Goal: Task Accomplishment & Management: Use online tool/utility

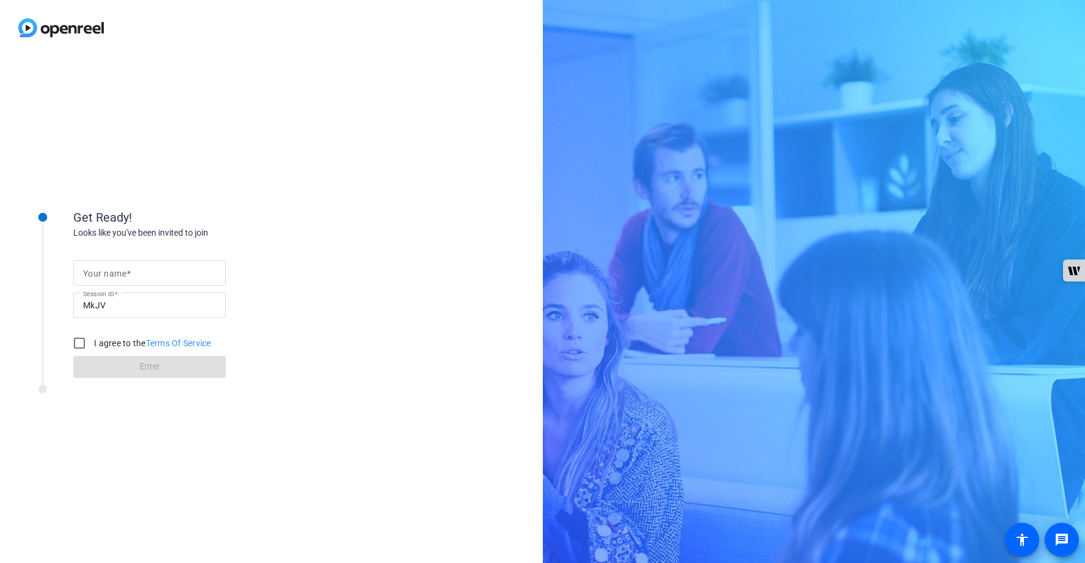
click at [166, 274] on input "Your name" at bounding box center [149, 273] width 133 height 15
type input "[PERSON_NAME]"
click at [76, 344] on input "I agree to the Terms Of Service" at bounding box center [79, 343] width 24 height 24
checkbox input "true"
click at [138, 369] on span at bounding box center [149, 366] width 153 height 29
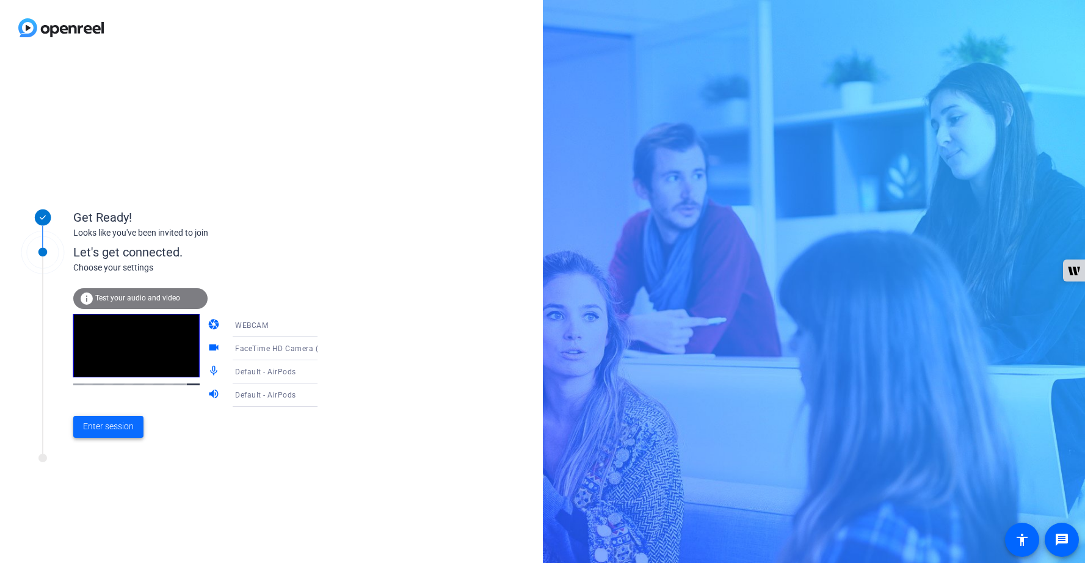
click at [122, 437] on span at bounding box center [108, 426] width 70 height 29
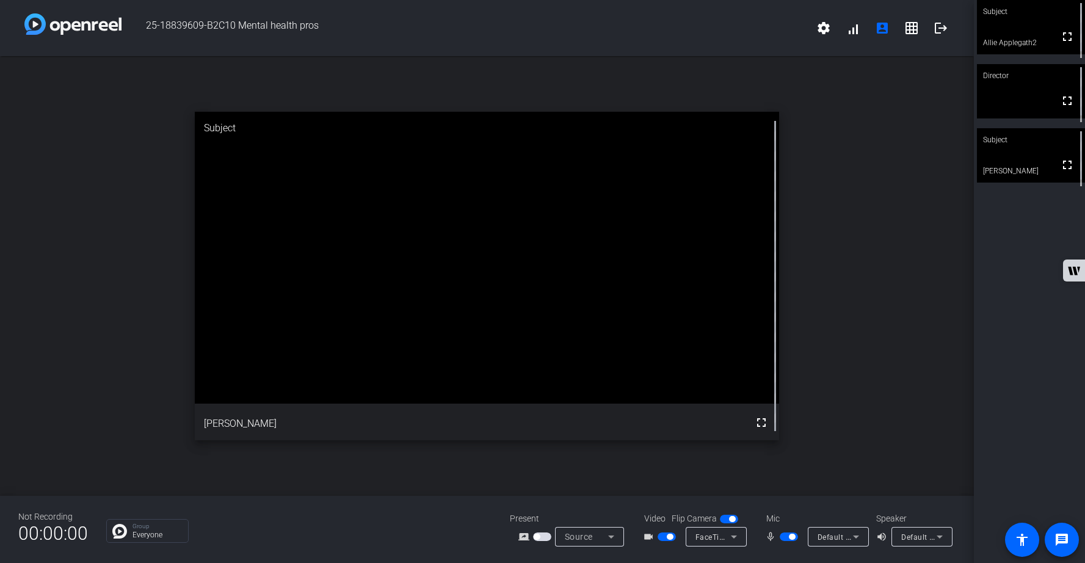
click at [1072, 390] on div "Subject fullscreen Allie Applegath2 Director fullscreen Subject fullscreen [PER…" at bounding box center [1029, 281] width 111 height 563
click at [666, 538] on span "button" at bounding box center [673, 537] width 18 height 9
click at [787, 535] on span "button" at bounding box center [795, 537] width 18 height 9
click at [799, 537] on span "button" at bounding box center [795, 537] width 18 height 9
click at [977, 426] on div "open_in_new Subject fullscreen [PERSON_NAME]" at bounding box center [490, 276] width 980 height 440
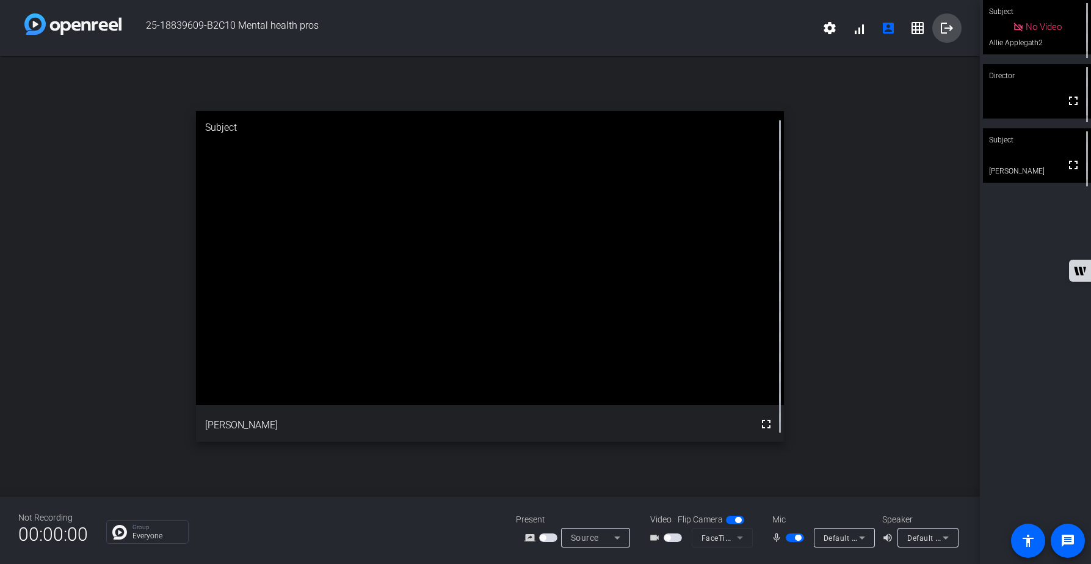
click at [945, 27] on mat-icon "logout" at bounding box center [947, 28] width 15 height 15
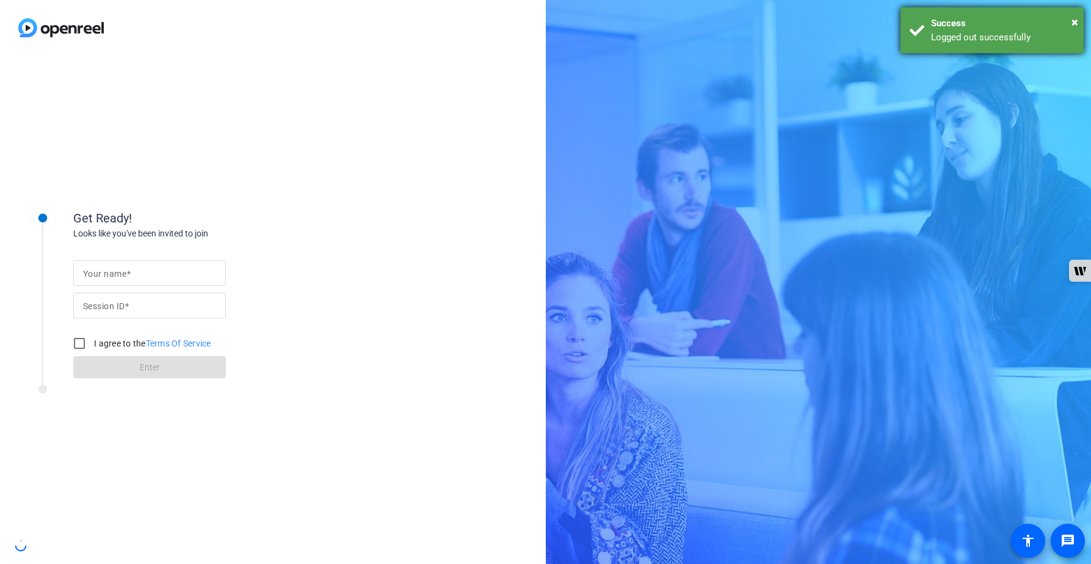
click at [946, 31] on div "Logged out successfully" at bounding box center [1002, 38] width 143 height 14
